Goal: Task Accomplishment & Management: Use online tool/utility

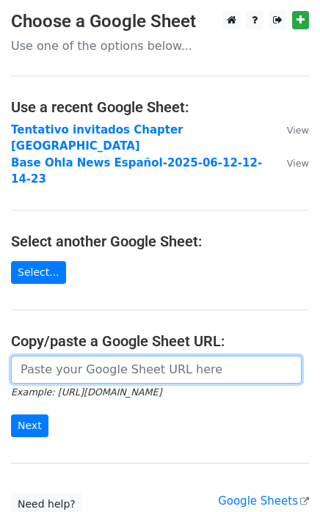
click at [47, 356] on input "url" at bounding box center [156, 370] width 291 height 28
paste input "https://docs.google.com/spreadsheets/d/1Q5o33_5J--iVpP6DN1Y1xoJrujt7gRzYOH2O7Pk…"
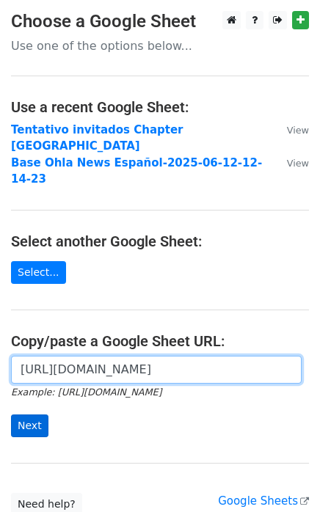
type input "https://docs.google.com/spreadsheets/d/1Q5o33_5J--iVpP6DN1Y1xoJrujt7gRzYOH2O7Pk…"
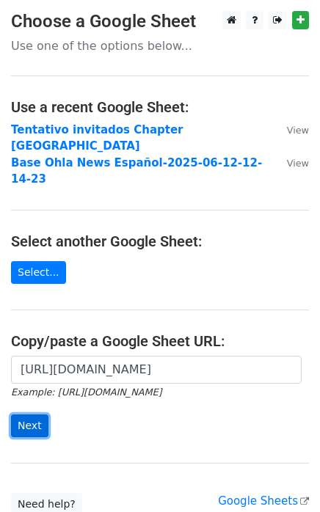
scroll to position [0, 0]
click at [29, 415] on input "Next" at bounding box center [29, 426] width 37 height 23
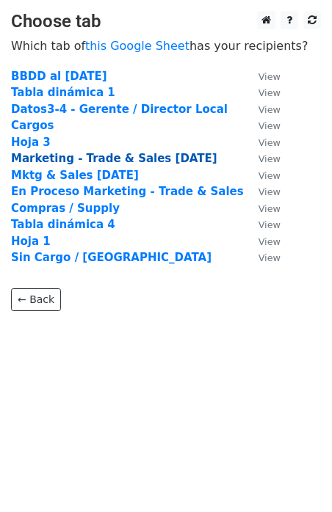
click at [46, 162] on strong "Marketing - Trade & Sales [DATE]" at bounding box center [114, 158] width 206 height 13
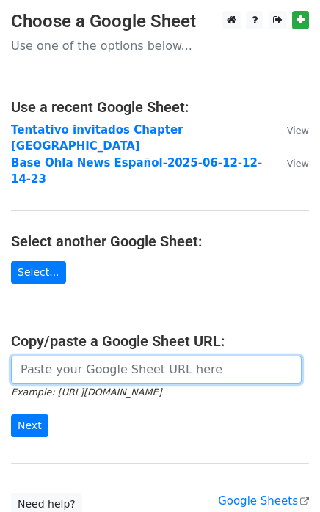
paste input "https://docs.google.com/spreadsheets/d/1Q5o33_5J--iVpP6DN1Y1xoJrujt7gRzYOH2O7Pk…"
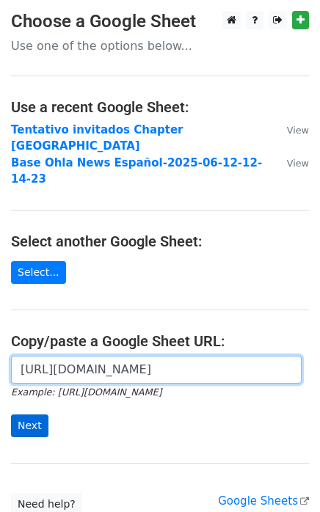
type input "https://docs.google.com/spreadsheets/d/1Q5o33_5J--iVpP6DN1Y1xoJrujt7gRzYOH2O7Pk…"
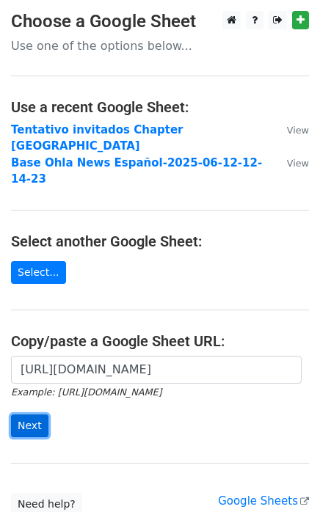
scroll to position [0, 0]
click at [24, 415] on input "Next" at bounding box center [29, 426] width 37 height 23
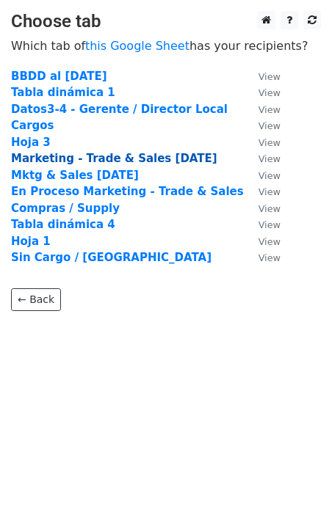
click at [151, 158] on strong "Marketing - Trade & Sales [DATE]" at bounding box center [114, 158] width 206 height 13
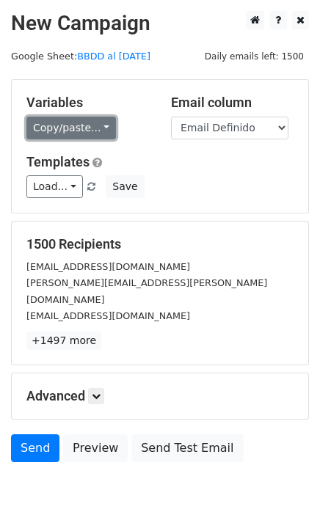
click at [99, 125] on link "Copy/paste..." at bounding box center [71, 128] width 90 height 23
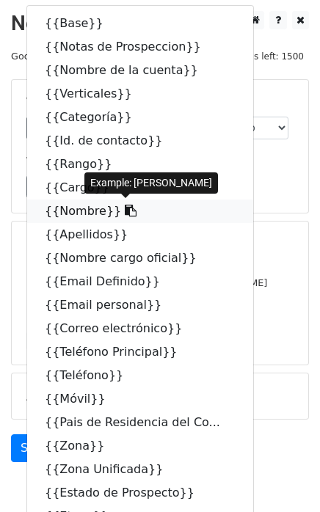
click at [125, 207] on icon at bounding box center [131, 211] width 12 height 12
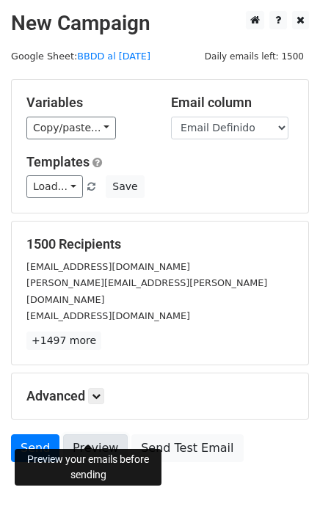
click at [93, 435] on link "Preview" at bounding box center [95, 449] width 65 height 28
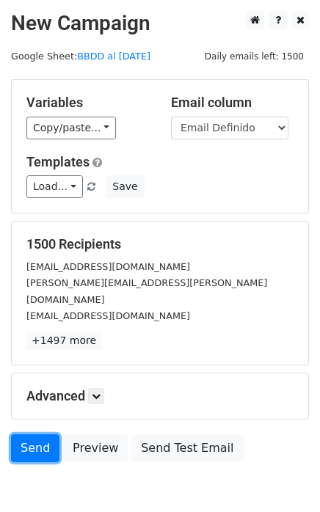
drag, startPoint x: 32, startPoint y: 427, endPoint x: 312, endPoint y: 341, distance: 293.5
click at [32, 435] on link "Send" at bounding box center [35, 449] width 48 height 28
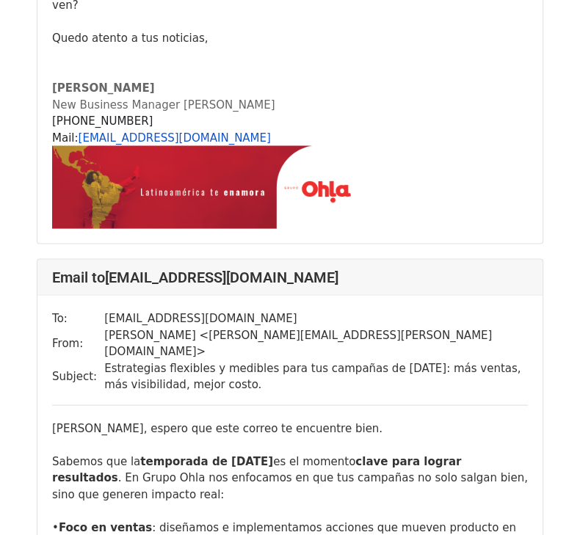
scroll to position [2808, 0]
